Goal: Information Seeking & Learning: Stay updated

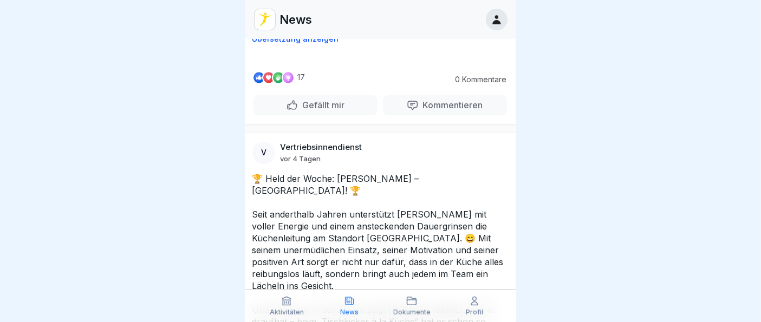
scroll to position [2569, 1]
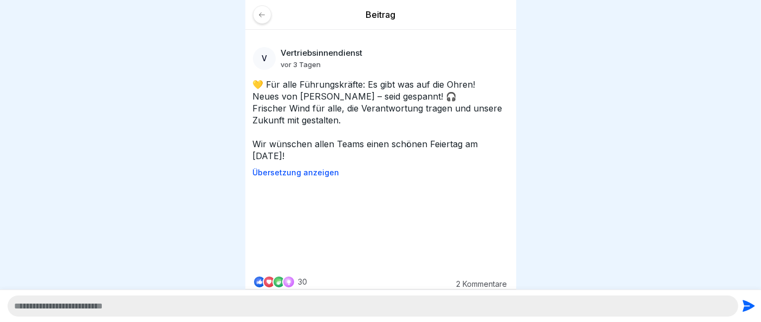
click at [266, 20] on div at bounding box center [262, 14] width 18 height 18
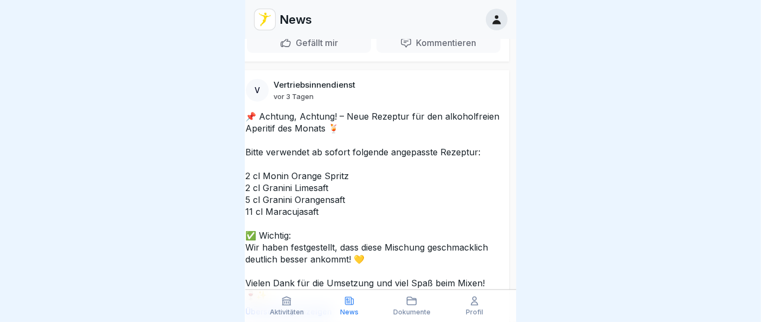
click at [350, 307] on div "News" at bounding box center [349, 306] width 57 height 21
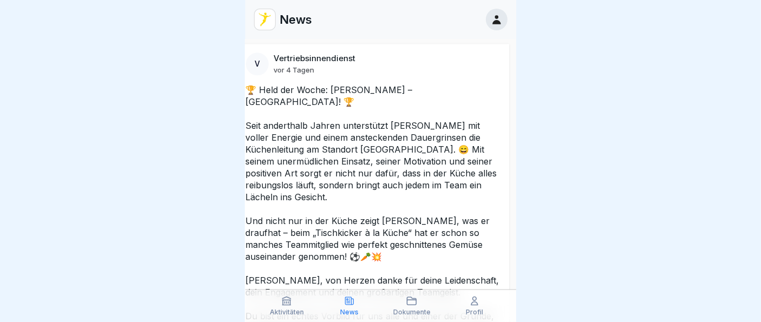
scroll to position [2683, 7]
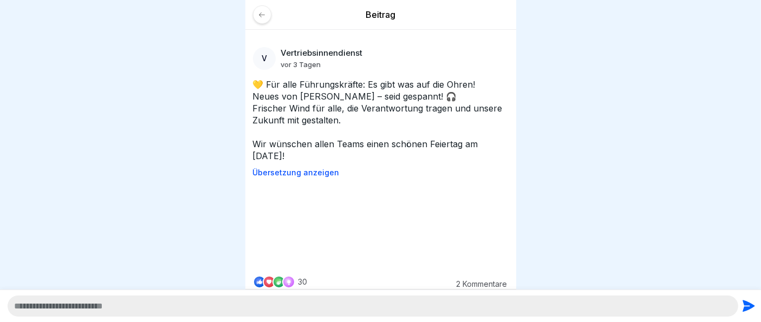
click at [553, 178] on div at bounding box center [380, 161] width 761 height 322
click at [399, 221] on video at bounding box center [381, 226] width 163 height 81
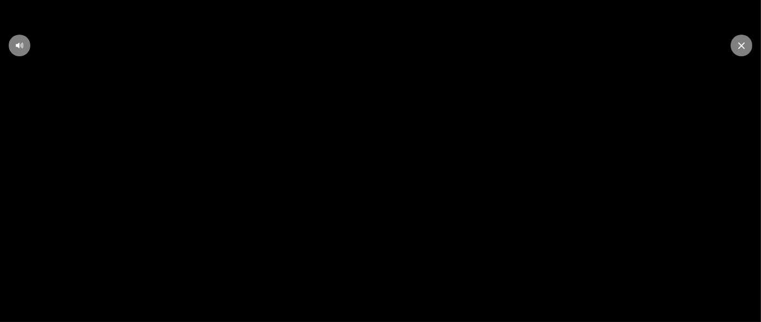
click at [735, 43] on div at bounding box center [742, 46] width 22 height 22
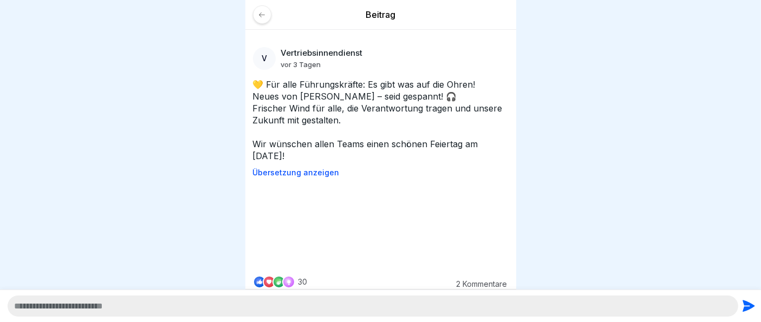
click at [269, 13] on div at bounding box center [262, 14] width 18 height 18
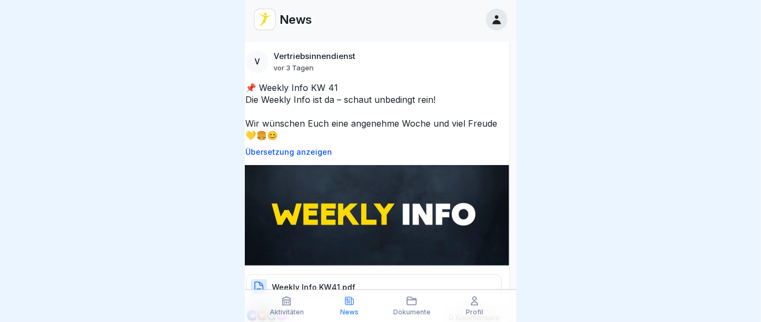
scroll to position [343, 7]
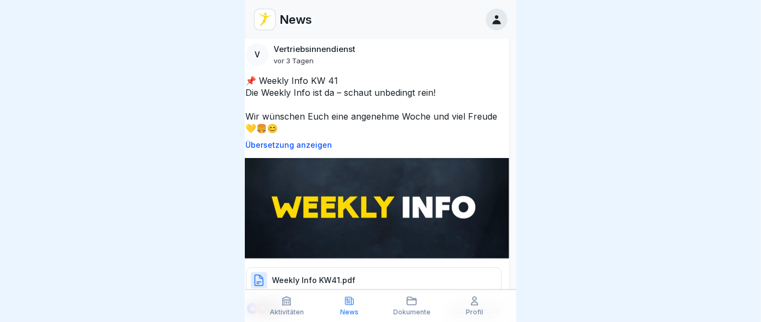
click at [334, 275] on p "Weekly Info KW41.pdf" at bounding box center [314, 280] width 83 height 11
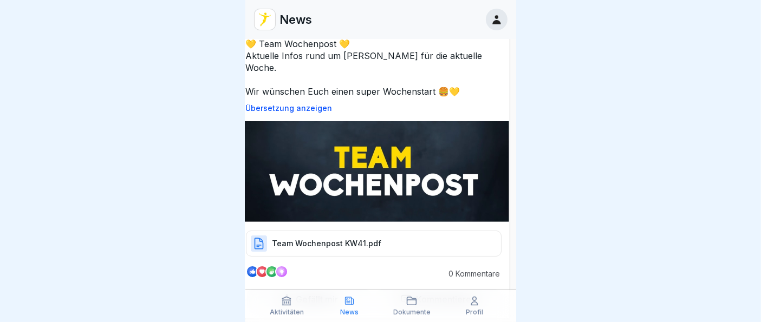
scroll to position [51, 7]
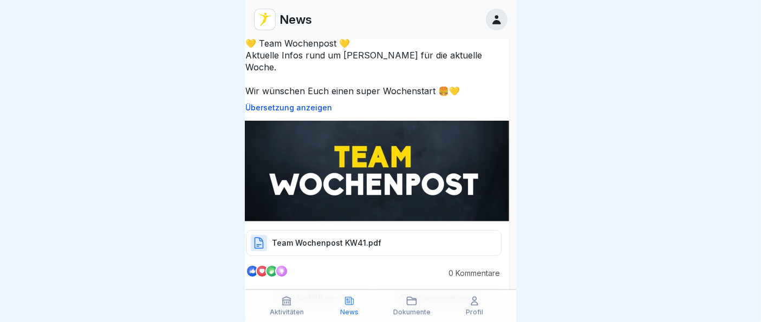
click at [334, 238] on p "Team Wochenpost KW41.pdf" at bounding box center [327, 243] width 109 height 11
